Goal: Task Accomplishment & Management: Manage account settings

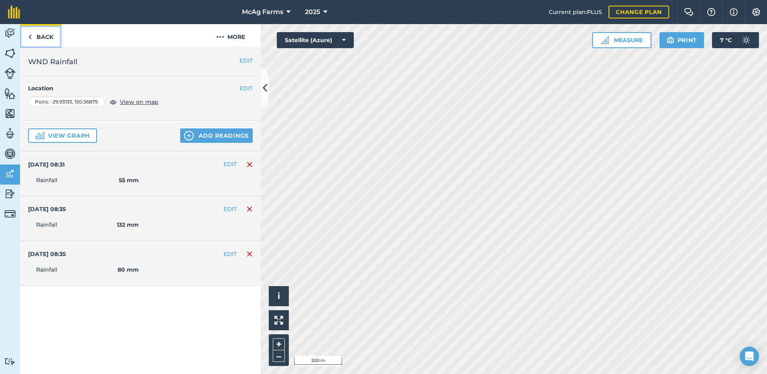
click at [40, 37] on link "Back" at bounding box center [40, 36] width 41 height 24
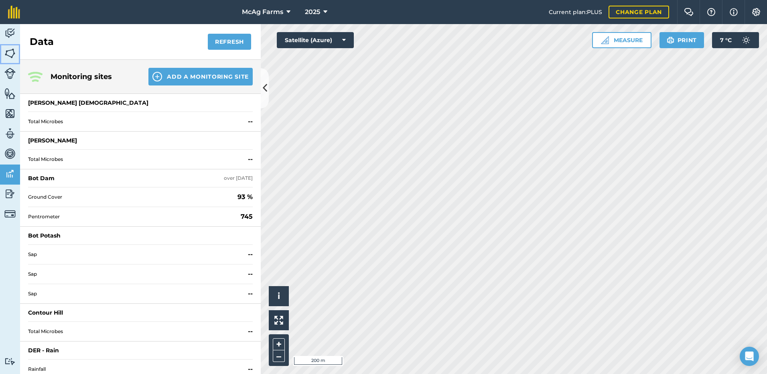
click at [8, 54] on img at bounding box center [9, 53] width 11 height 12
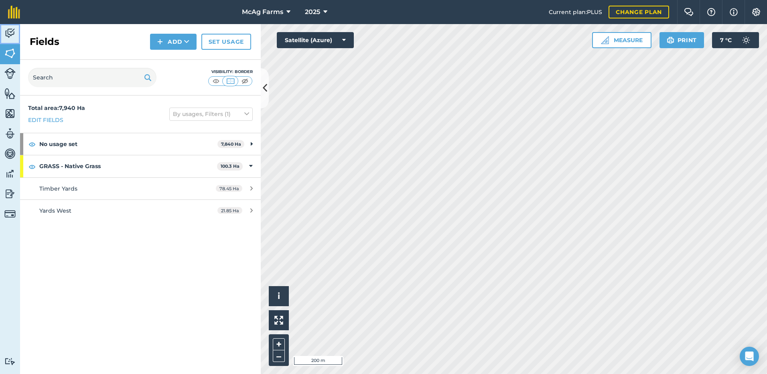
click at [10, 31] on img at bounding box center [9, 33] width 11 height 12
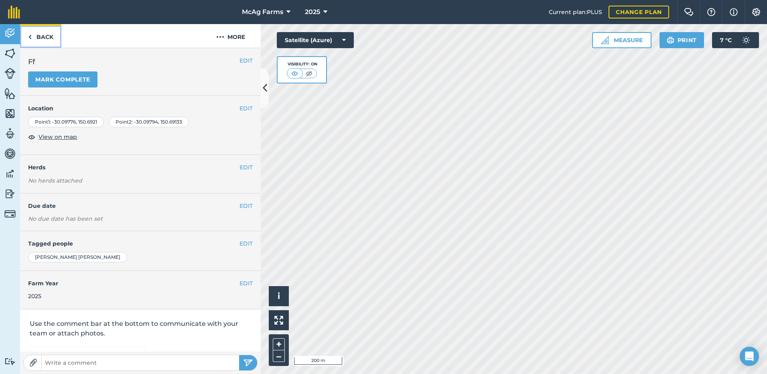
click at [44, 35] on link "Back" at bounding box center [40, 36] width 41 height 24
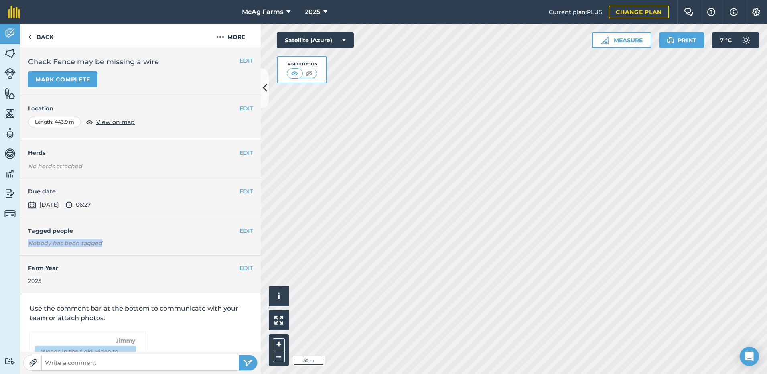
drag, startPoint x: 170, startPoint y: 235, endPoint x: 170, endPoint y: 230, distance: 5.6
click at [170, 230] on div "EDIT Tagged people Nobody has been tagged" at bounding box center [140, 236] width 241 height 37
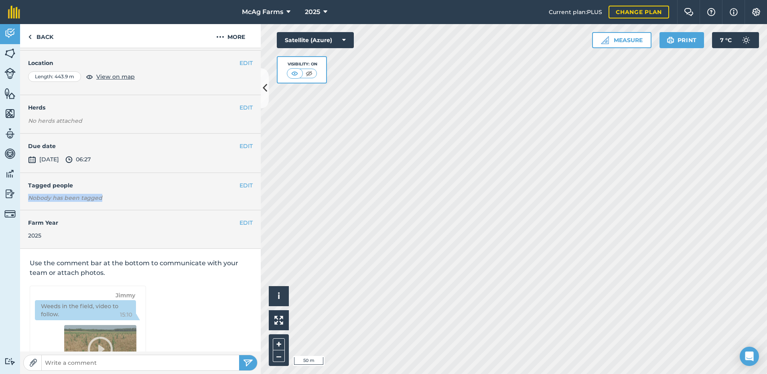
scroll to position [5, 0]
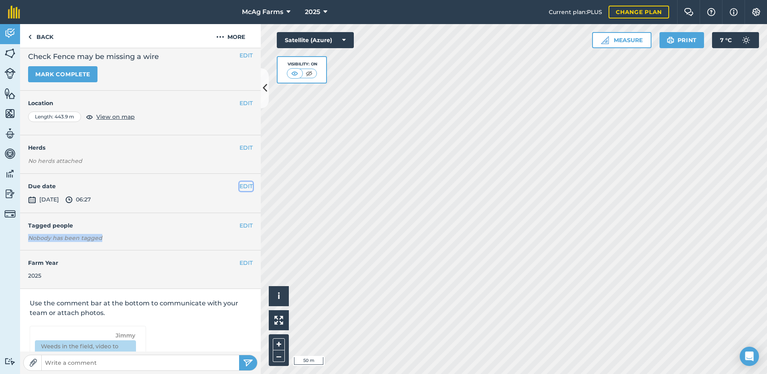
click at [241, 186] on button "EDIT" at bounding box center [246, 186] width 13 height 9
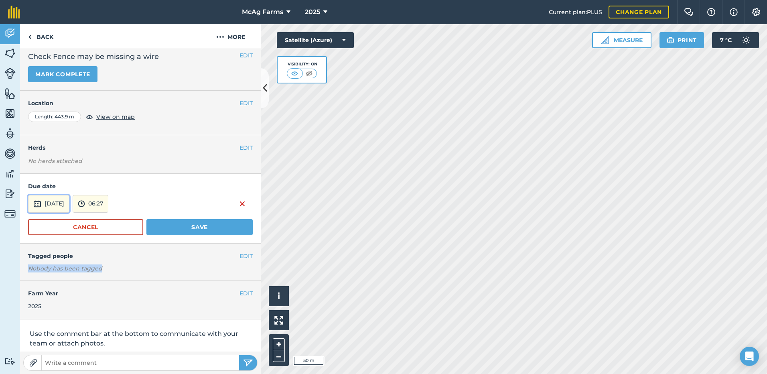
click at [54, 202] on button "[DATE]" at bounding box center [48, 204] width 41 height 18
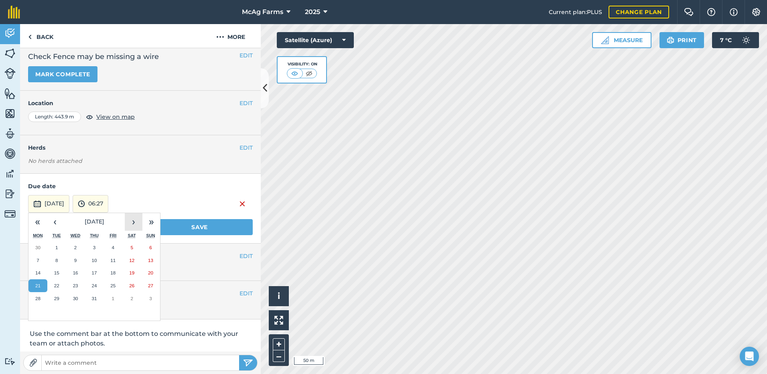
click at [136, 221] on button "›" at bounding box center [134, 222] width 18 height 18
click at [113, 285] on abbr "22" at bounding box center [112, 285] width 5 height 5
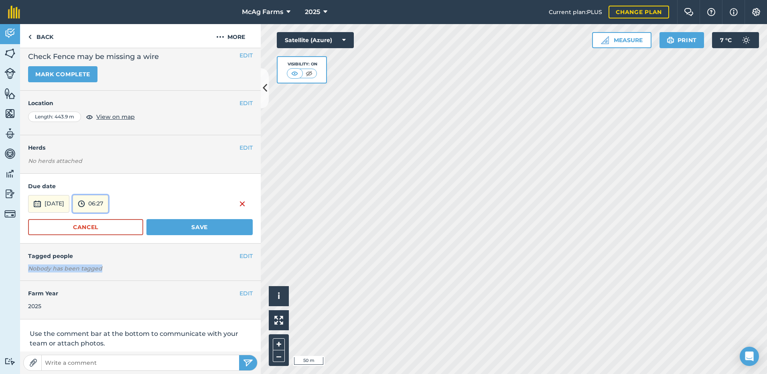
click at [108, 203] on button "06:27" at bounding box center [91, 204] width 36 height 18
click at [107, 241] on button "09:00" at bounding box center [92, 242] width 38 height 13
click at [241, 256] on button "EDIT" at bounding box center [246, 256] width 13 height 9
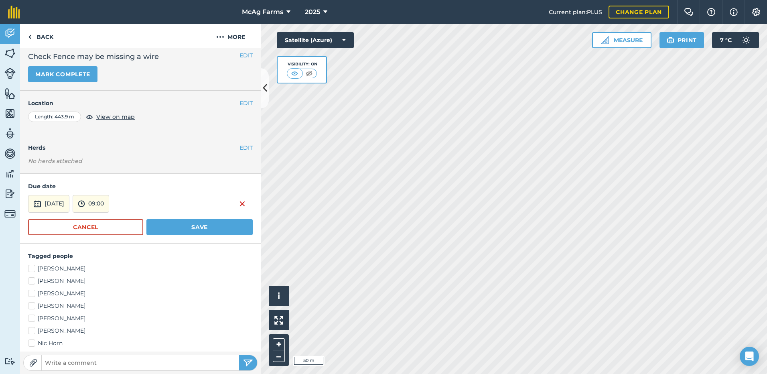
click at [35, 305] on label "[PERSON_NAME]" at bounding box center [140, 306] width 225 height 8
click at [33, 305] on input "[PERSON_NAME]" at bounding box center [30, 304] width 5 height 5
checkbox input "true"
click at [178, 226] on button "Save" at bounding box center [199, 227] width 106 height 16
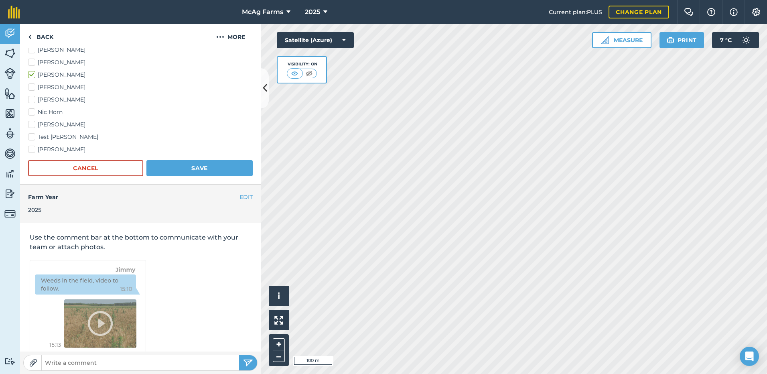
scroll to position [220, 0]
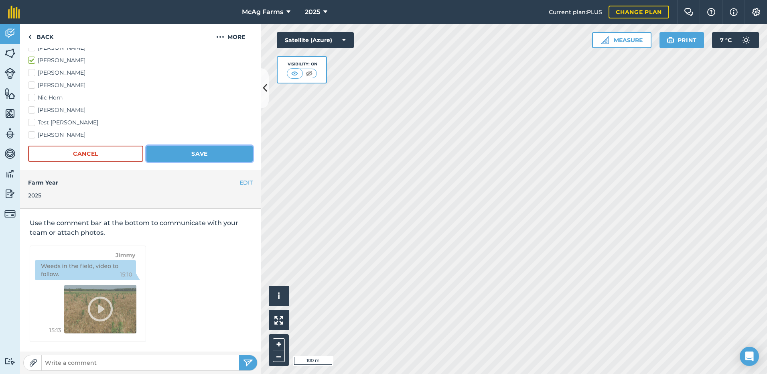
click at [192, 152] on button "Save" at bounding box center [199, 154] width 106 height 16
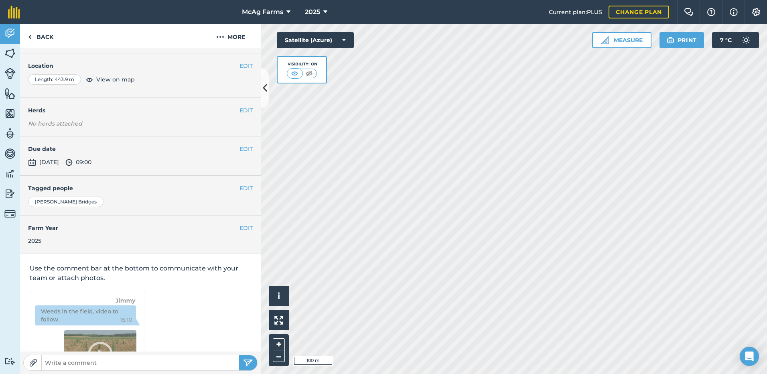
scroll to position [0, 0]
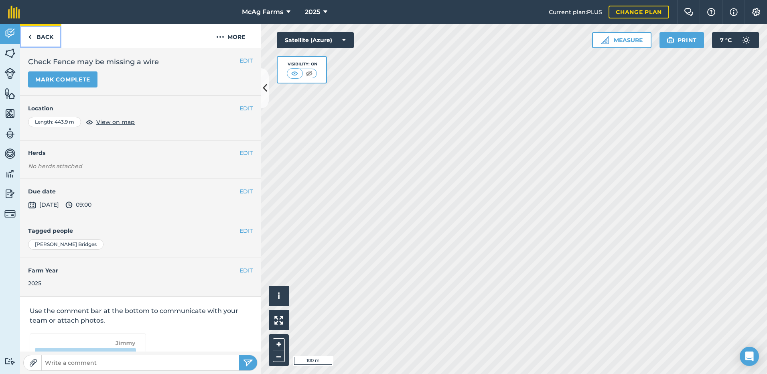
click at [41, 37] on link "Back" at bounding box center [40, 36] width 41 height 24
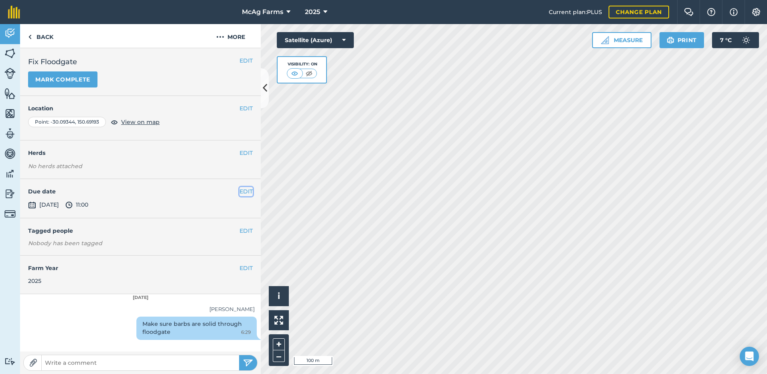
click at [246, 190] on button "EDIT" at bounding box center [246, 191] width 13 height 9
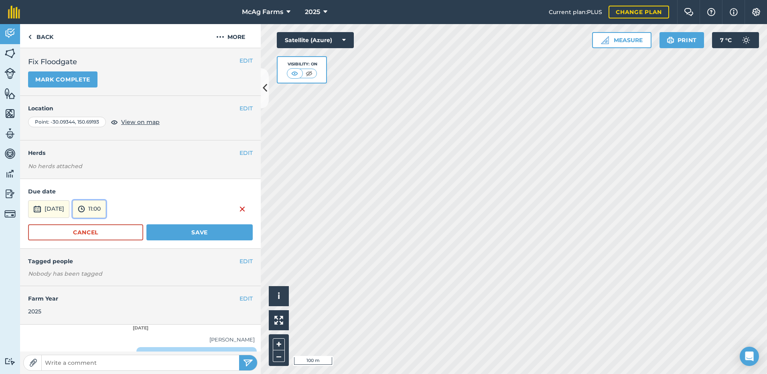
click at [106, 207] on button "11:00" at bounding box center [89, 209] width 33 height 18
click at [102, 230] on button "09:30" at bounding box center [92, 224] width 38 height 13
click at [65, 207] on button "[DATE]" at bounding box center [48, 209] width 41 height 18
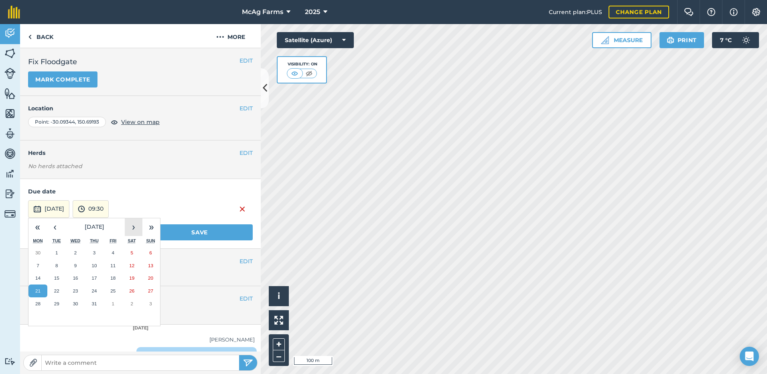
click at [132, 227] on button "›" at bounding box center [134, 227] width 18 height 18
click at [115, 291] on abbr "22" at bounding box center [112, 290] width 5 height 5
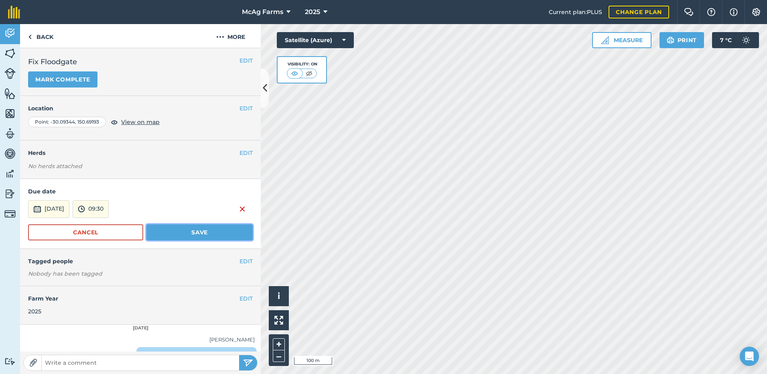
click at [175, 232] on button "Save" at bounding box center [199, 232] width 106 height 16
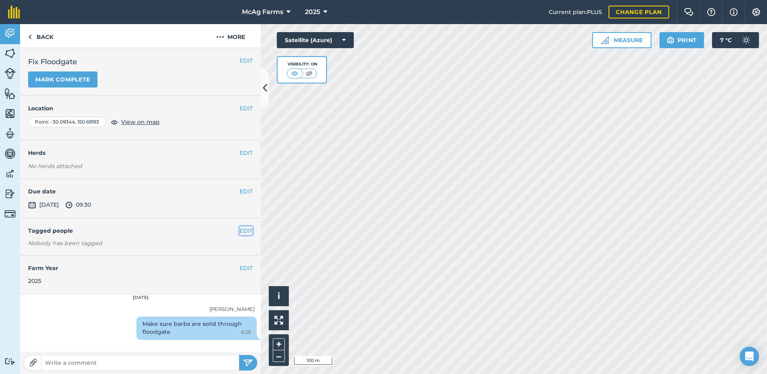
click at [243, 231] on button "EDIT" at bounding box center [246, 230] width 13 height 9
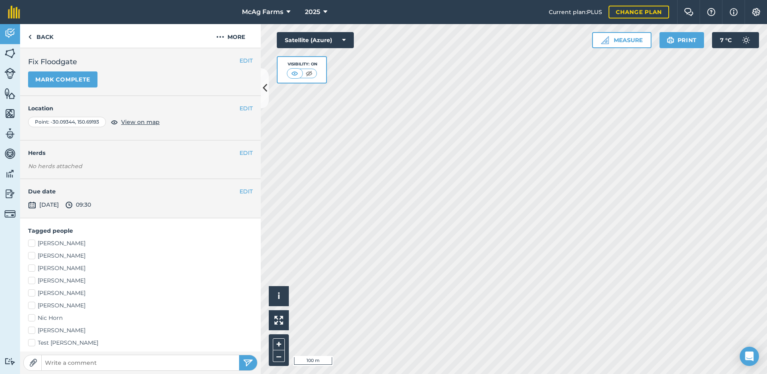
click at [35, 281] on label "[PERSON_NAME]" at bounding box center [140, 281] width 225 height 8
click at [33, 281] on input "[PERSON_NAME]" at bounding box center [30, 279] width 5 height 5
checkbox input "true"
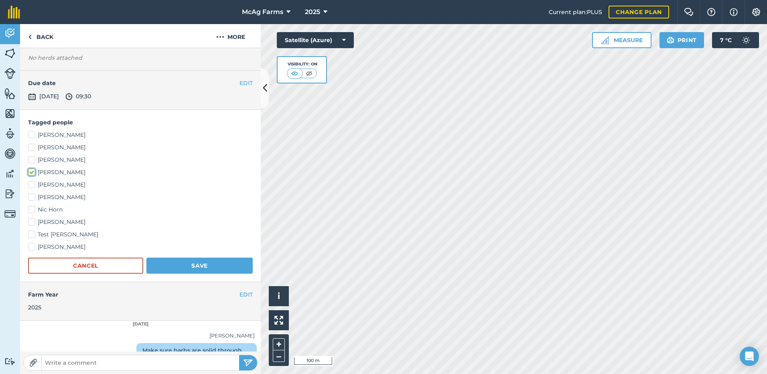
scroll to position [126, 0]
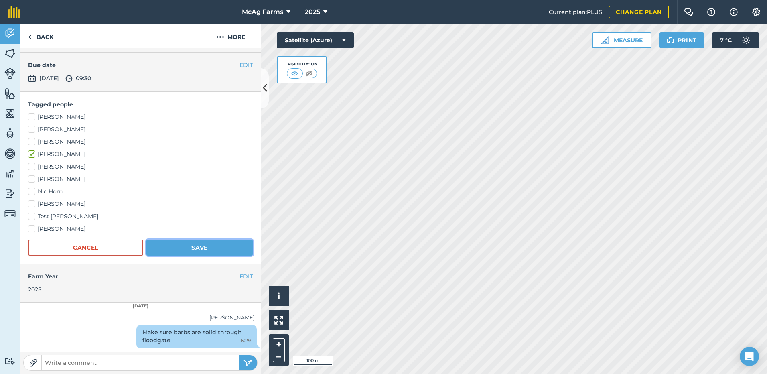
click at [204, 243] on button "Save" at bounding box center [199, 248] width 106 height 16
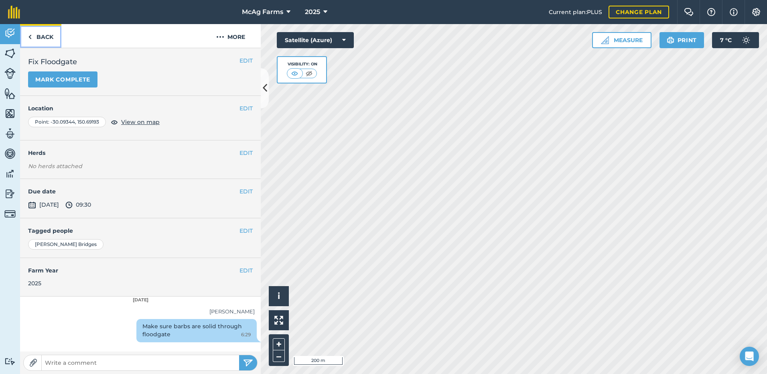
click at [45, 34] on link "Back" at bounding box center [40, 36] width 41 height 24
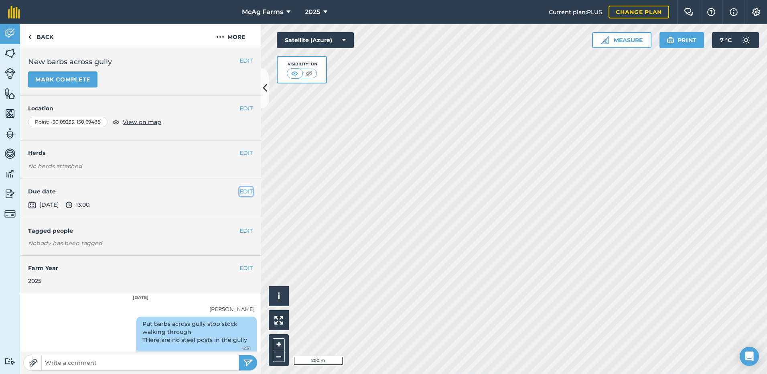
click at [240, 191] on button "EDIT" at bounding box center [246, 191] width 13 height 9
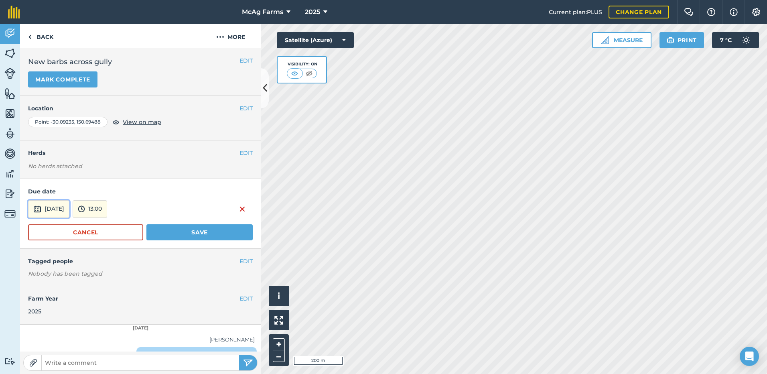
click at [69, 207] on button "[DATE]" at bounding box center [48, 209] width 41 height 18
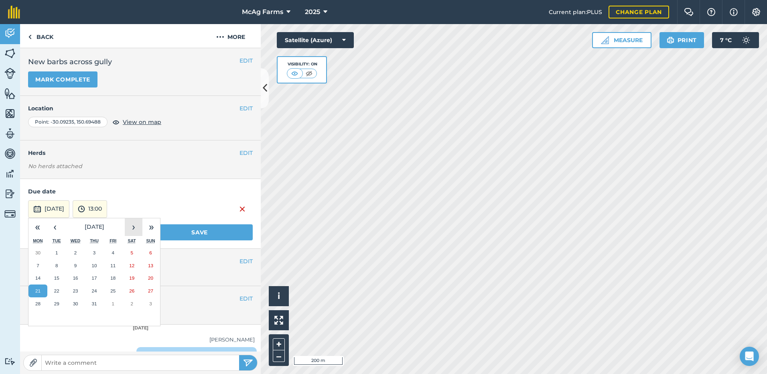
drag, startPoint x: 134, startPoint y: 225, endPoint x: 127, endPoint y: 230, distance: 8.1
click at [133, 226] on button "›" at bounding box center [134, 227] width 18 height 18
click at [112, 291] on abbr "22" at bounding box center [112, 290] width 5 height 5
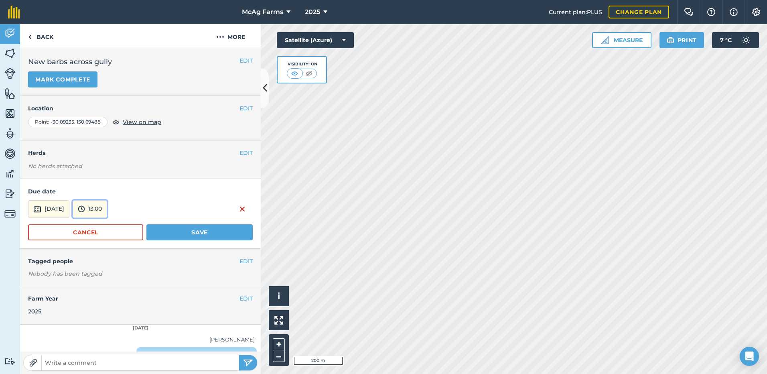
click at [107, 207] on button "13:00" at bounding box center [90, 209] width 35 height 18
click at [108, 249] on button "10:00" at bounding box center [92, 250] width 38 height 13
click at [180, 230] on button "Save" at bounding box center [199, 232] width 106 height 16
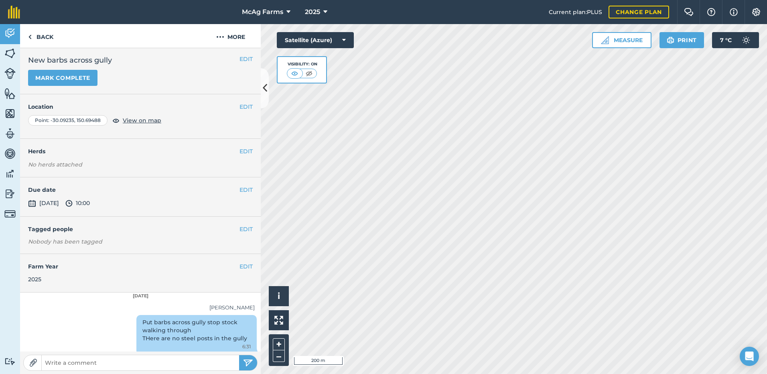
scroll to position [0, 0]
click at [240, 230] on button "EDIT" at bounding box center [246, 230] width 13 height 9
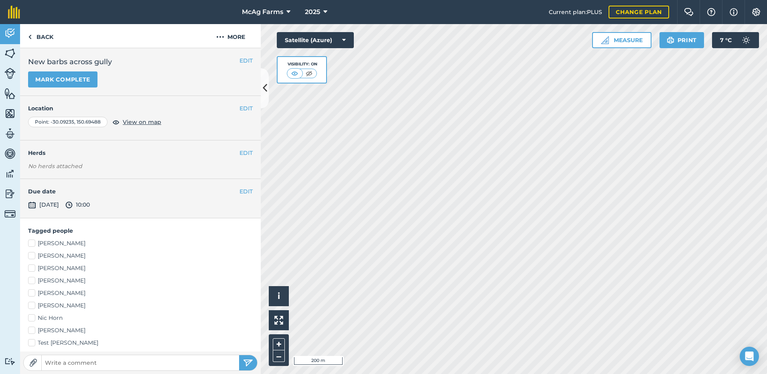
click at [33, 280] on label "[PERSON_NAME]" at bounding box center [140, 281] width 225 height 8
click at [33, 280] on input "[PERSON_NAME]" at bounding box center [30, 279] width 5 height 5
checkbox input "true"
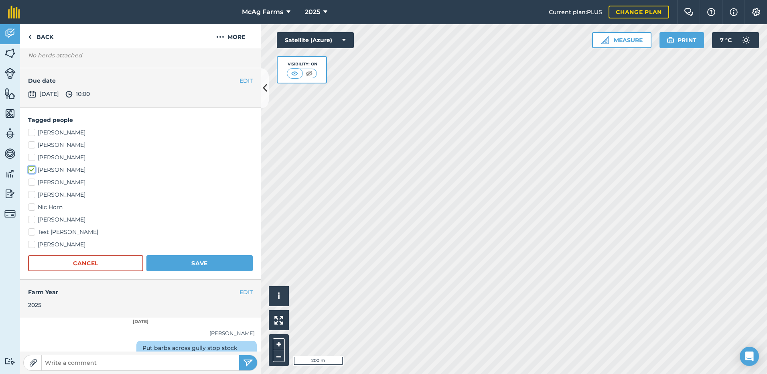
scroll to position [142, 0]
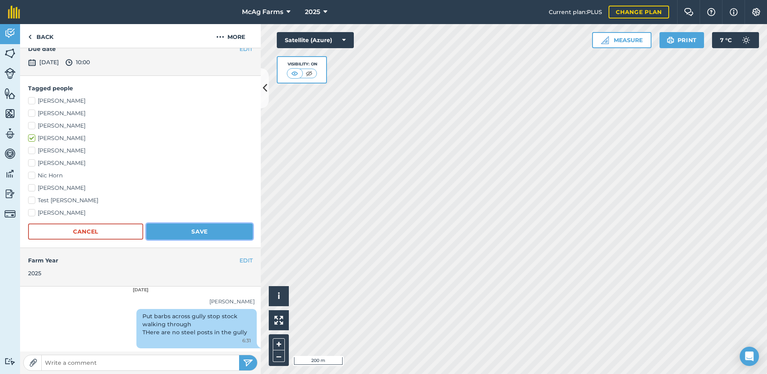
click at [185, 228] on button "Save" at bounding box center [199, 232] width 106 height 16
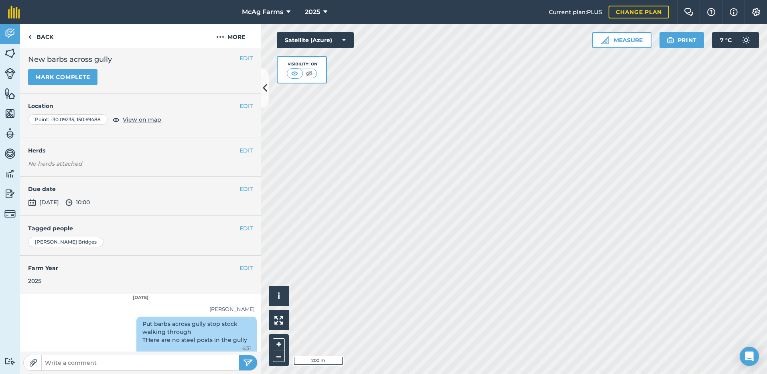
scroll to position [0, 0]
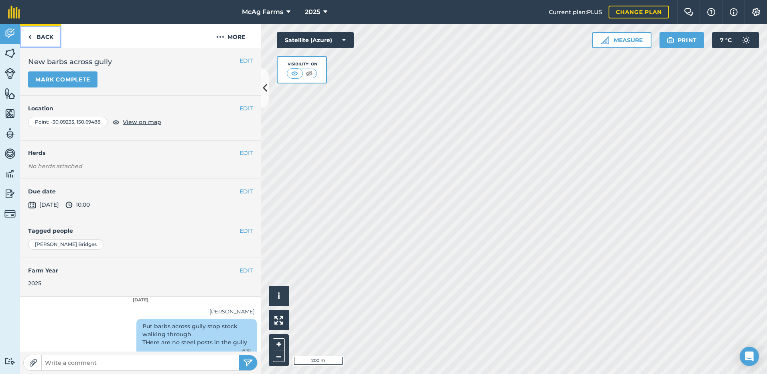
click at [45, 37] on link "Back" at bounding box center [40, 36] width 41 height 24
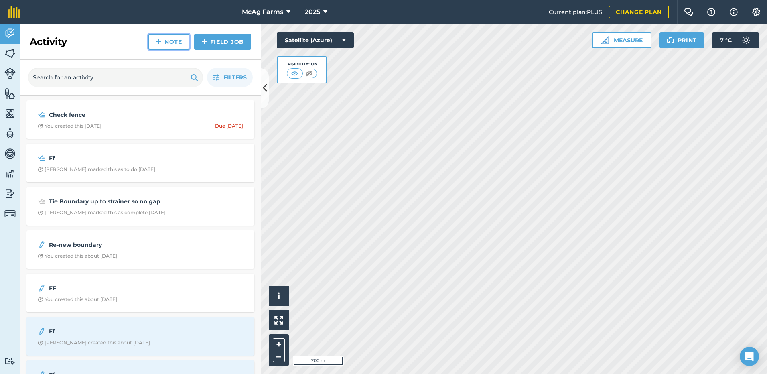
click at [167, 43] on link "Note" at bounding box center [168, 42] width 41 height 16
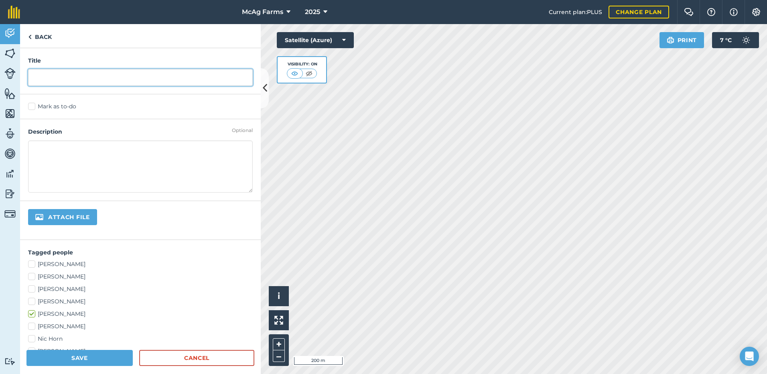
click at [49, 78] on input "text" at bounding box center [140, 77] width 225 height 17
type input "C"
type input "Check Boundary"
click at [31, 106] on label "Mark as to-do" at bounding box center [140, 106] width 225 height 8
click at [31, 106] on input "Mark as to-do" at bounding box center [30, 104] width 5 height 5
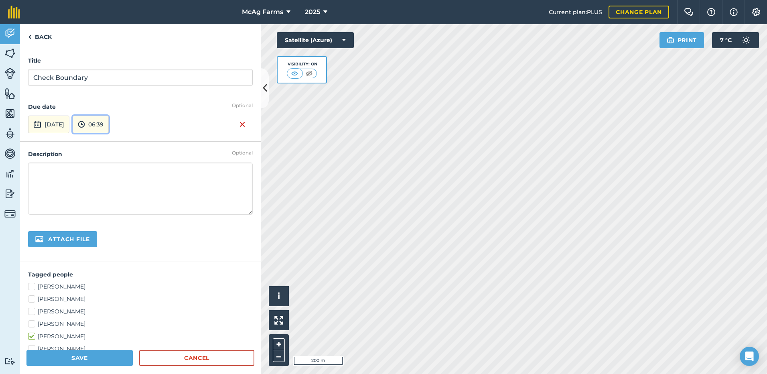
click at [85, 122] on img at bounding box center [81, 125] width 7 height 10
click at [111, 199] on button "11:00" at bounding box center [92, 201] width 38 height 13
click at [47, 175] on textarea at bounding box center [140, 189] width 225 height 52
type textarea "Make sure boundary is solid"
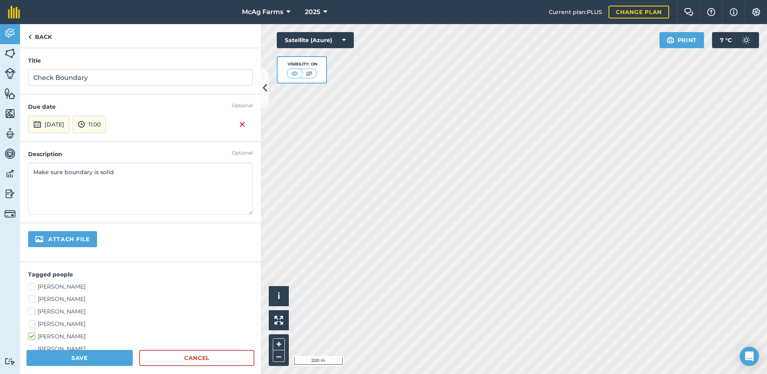
click at [29, 323] on label "[PERSON_NAME]" at bounding box center [140, 324] width 225 height 8
click at [29, 323] on input "[PERSON_NAME]" at bounding box center [30, 322] width 5 height 5
checkbox input "true"
click at [32, 335] on label "[PERSON_NAME]" at bounding box center [140, 336] width 225 height 8
click at [32, 335] on input "[PERSON_NAME]" at bounding box center [30, 334] width 5 height 5
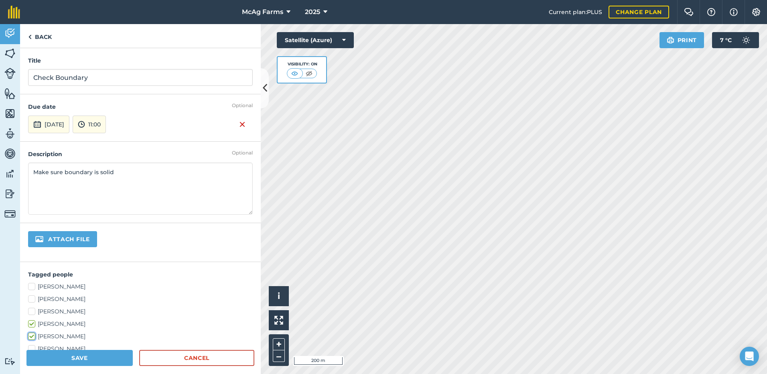
checkbox input "false"
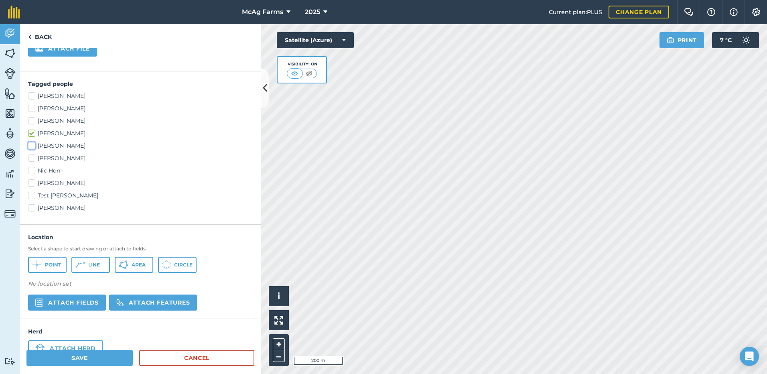
scroll to position [201, 0]
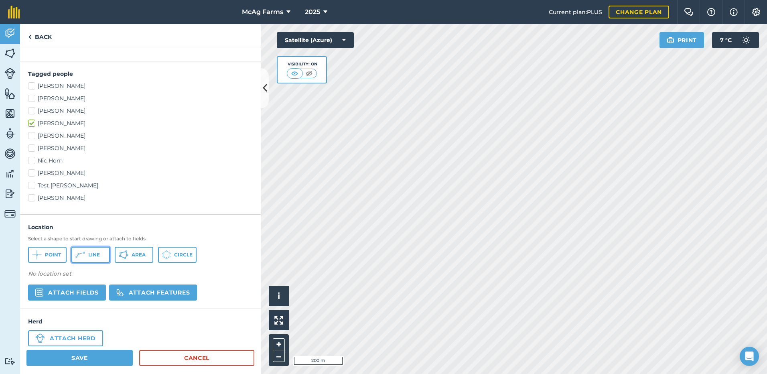
click at [91, 253] on span "Line" at bounding box center [94, 255] width 12 height 6
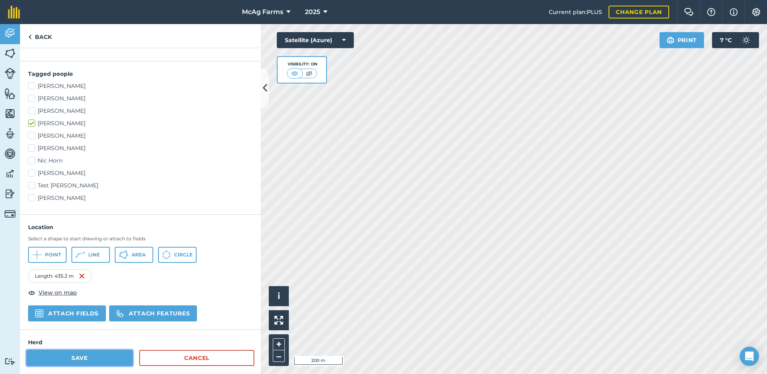
drag, startPoint x: 703, startPoint y: 260, endPoint x: 91, endPoint y: 357, distance: 619.7
click at [91, 357] on button "Save" at bounding box center [79, 358] width 106 height 16
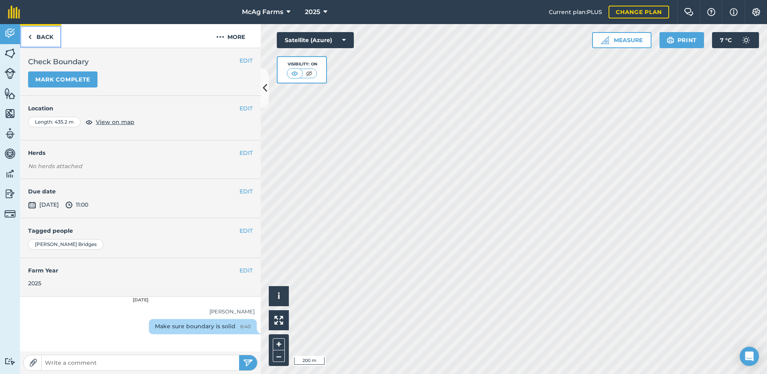
click at [50, 37] on link "Back" at bounding box center [40, 36] width 41 height 24
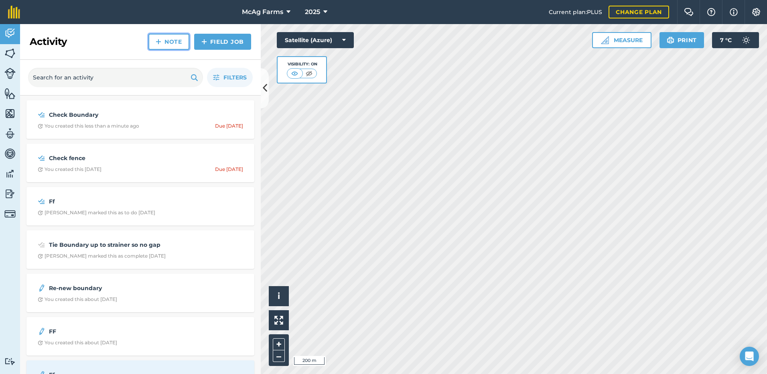
click at [173, 43] on link "Note" at bounding box center [168, 42] width 41 height 16
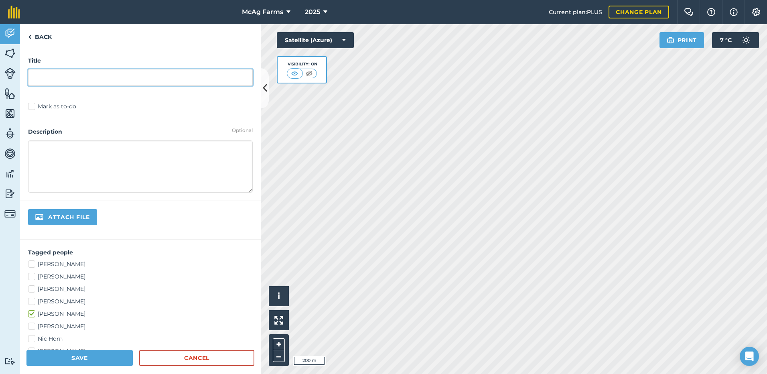
click at [45, 73] on input "text" at bounding box center [140, 77] width 225 height 17
type input "Get Power into fence"
click at [33, 105] on label "Mark as to-do" at bounding box center [140, 106] width 225 height 8
click at [33, 105] on input "Mark as to-do" at bounding box center [30, 104] width 5 height 5
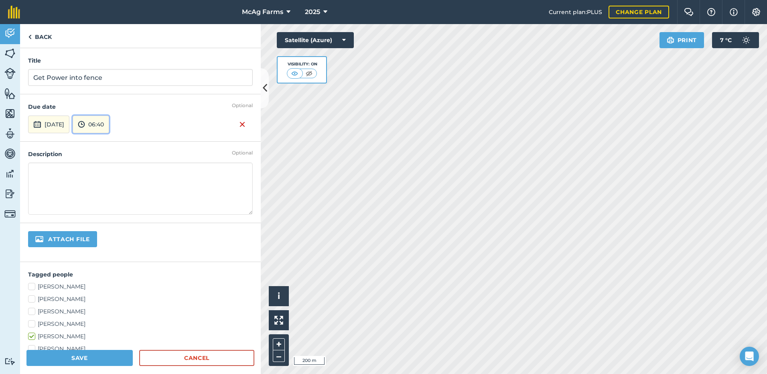
click at [109, 123] on button "06:40" at bounding box center [91, 125] width 37 height 18
click at [111, 197] on button "11:30" at bounding box center [92, 197] width 38 height 13
click at [34, 323] on label "[PERSON_NAME]" at bounding box center [140, 324] width 225 height 8
click at [33, 323] on input "[PERSON_NAME]" at bounding box center [30, 322] width 5 height 5
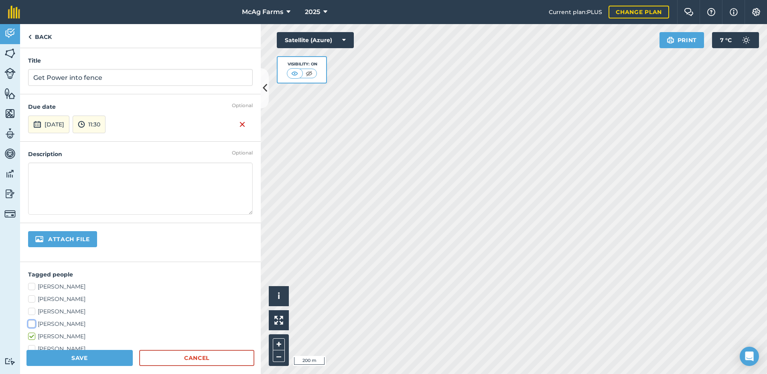
checkbox input "true"
click at [30, 336] on label "[PERSON_NAME]" at bounding box center [140, 336] width 225 height 8
click at [30, 336] on input "[PERSON_NAME]" at bounding box center [30, 334] width 5 height 5
checkbox input "false"
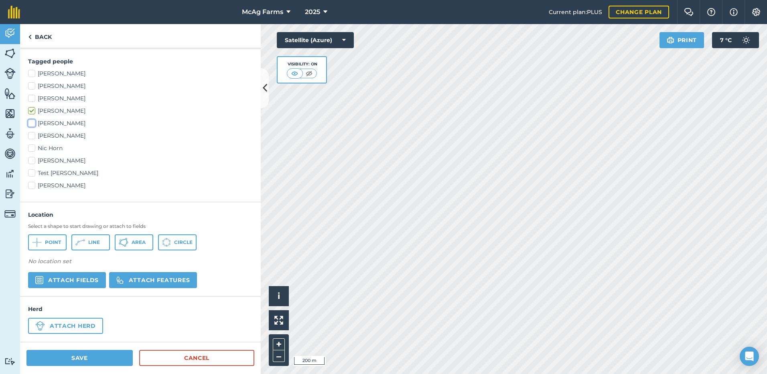
scroll to position [213, 0]
click at [89, 243] on span "Line" at bounding box center [94, 242] width 12 height 6
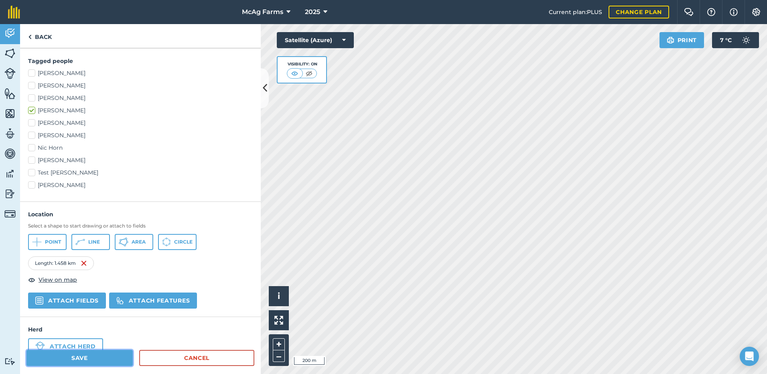
drag, startPoint x: 549, startPoint y: 234, endPoint x: 91, endPoint y: 359, distance: 474.5
click at [91, 359] on button "Save" at bounding box center [79, 358] width 106 height 16
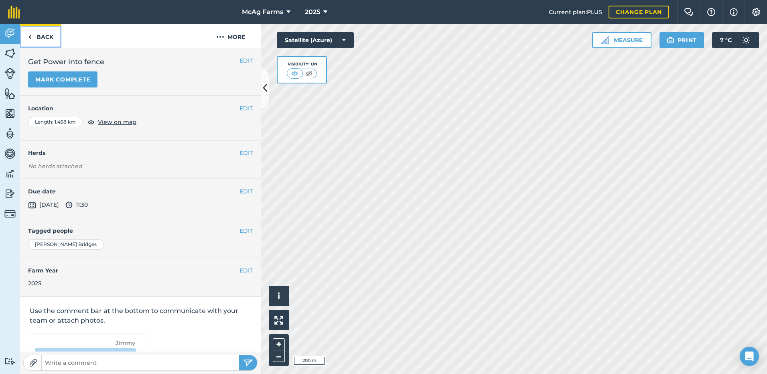
click at [40, 34] on link "Back" at bounding box center [40, 36] width 41 height 24
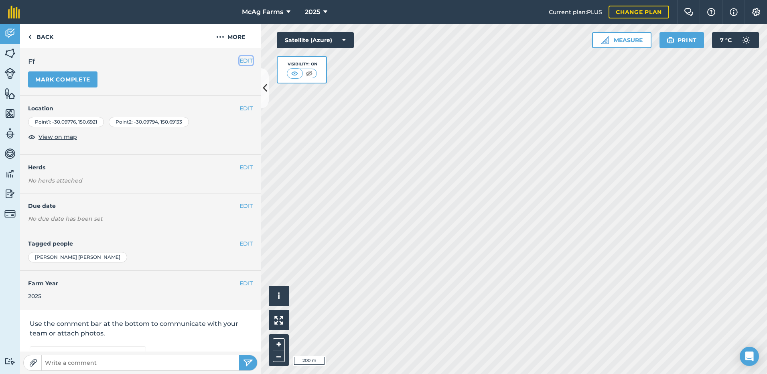
click at [240, 60] on button "EDIT" at bounding box center [246, 60] width 13 height 9
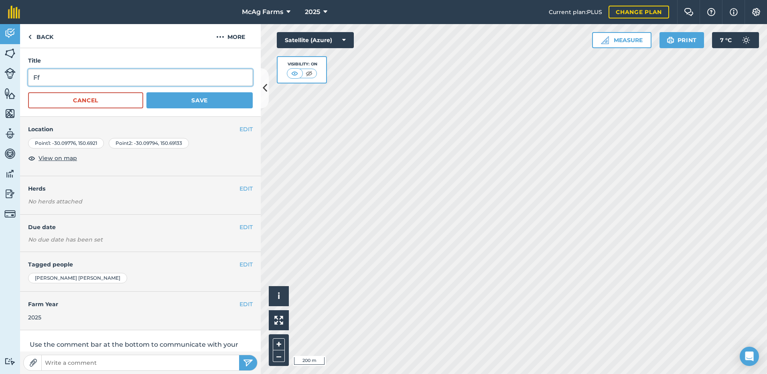
click at [99, 75] on input "Ff" at bounding box center [140, 77] width 225 height 17
type input "F"
type input "Open Fence"
click at [240, 227] on button "EDIT" at bounding box center [246, 227] width 13 height 9
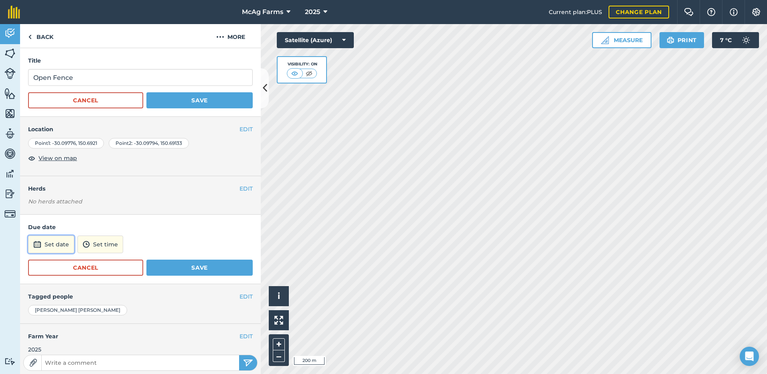
click at [61, 242] on button "Set date" at bounding box center [51, 245] width 46 height 18
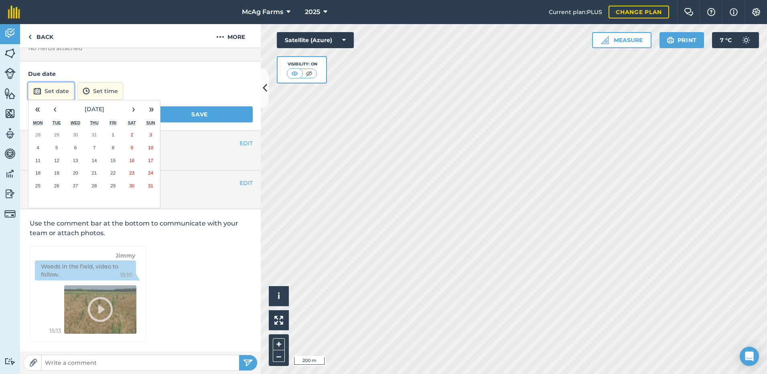
scroll to position [154, 0]
click at [111, 173] on abbr "22" at bounding box center [112, 172] width 5 height 5
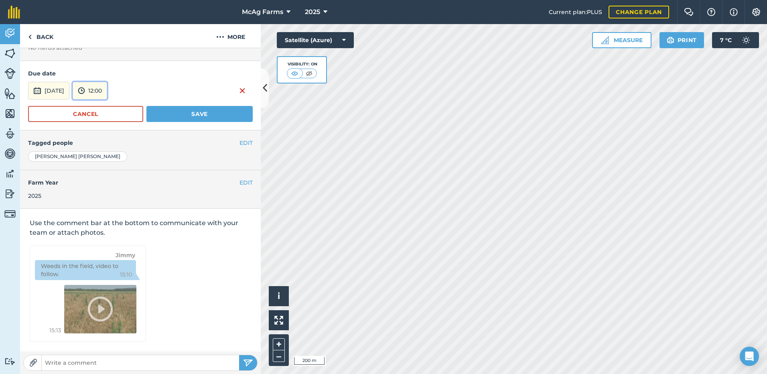
click at [107, 88] on button "12:00" at bounding box center [90, 91] width 35 height 18
click at [111, 165] on button "14:00" at bounding box center [92, 164] width 38 height 13
click at [240, 142] on button "EDIT" at bounding box center [246, 142] width 13 height 9
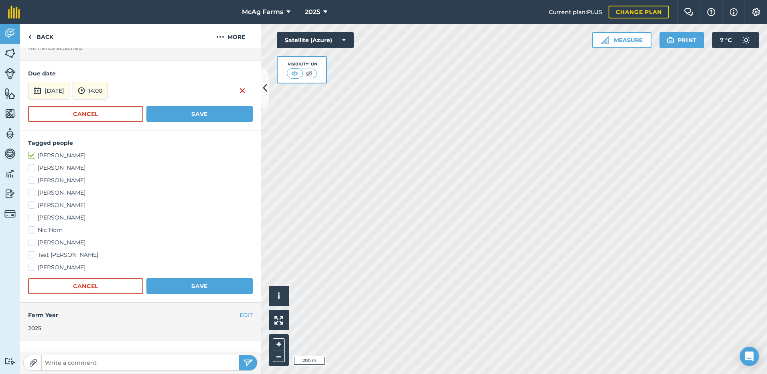
click at [33, 193] on label "[PERSON_NAME]" at bounding box center [140, 193] width 225 height 8
click at [33, 193] on input "[PERSON_NAME]" at bounding box center [30, 191] width 5 height 5
checkbox input "true"
click at [30, 156] on label "[PERSON_NAME]" at bounding box center [140, 155] width 225 height 8
click at [30, 156] on input "[PERSON_NAME]" at bounding box center [30, 153] width 5 height 5
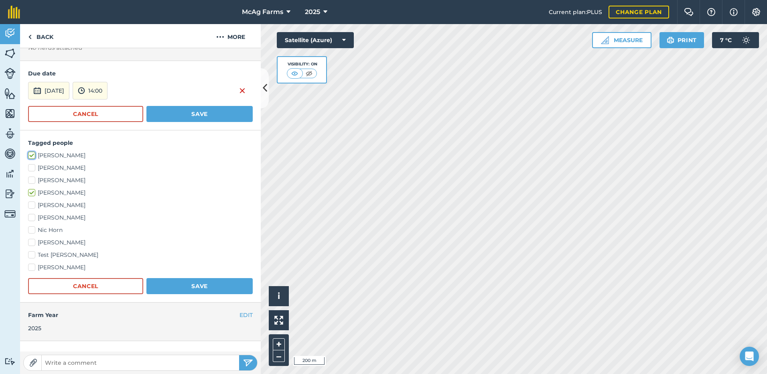
checkbox input "false"
click at [205, 111] on button "Save" at bounding box center [199, 114] width 106 height 16
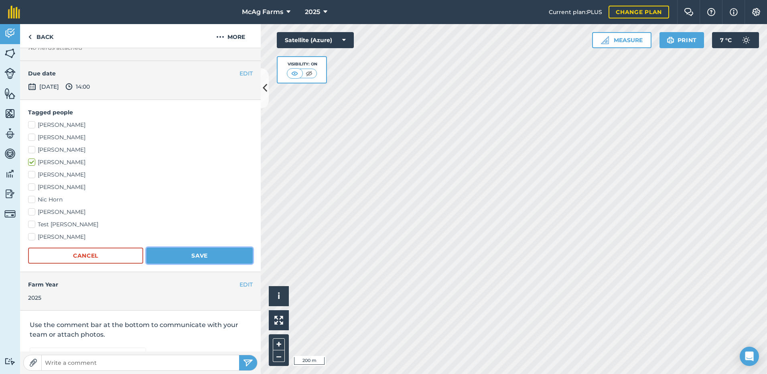
click at [197, 254] on button "Save" at bounding box center [199, 256] width 106 height 16
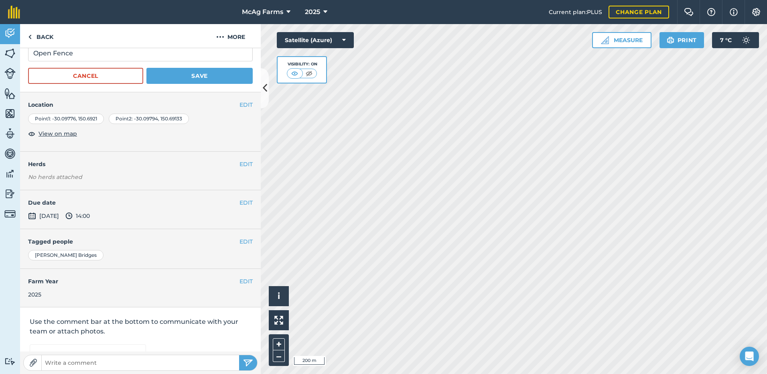
scroll to position [0, 0]
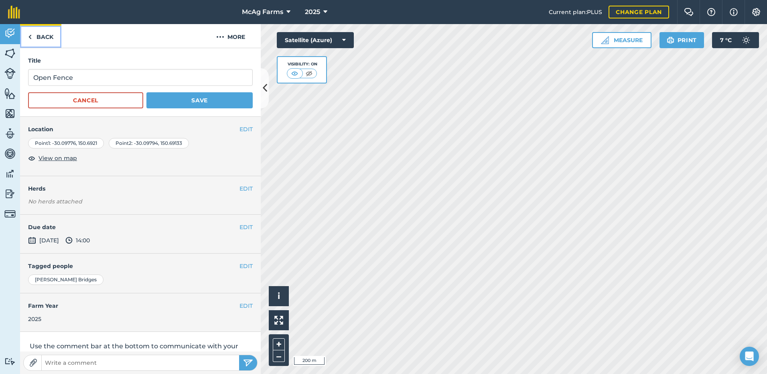
click at [44, 35] on link "Back" at bounding box center [40, 36] width 41 height 24
